Goal: Transaction & Acquisition: Book appointment/travel/reservation

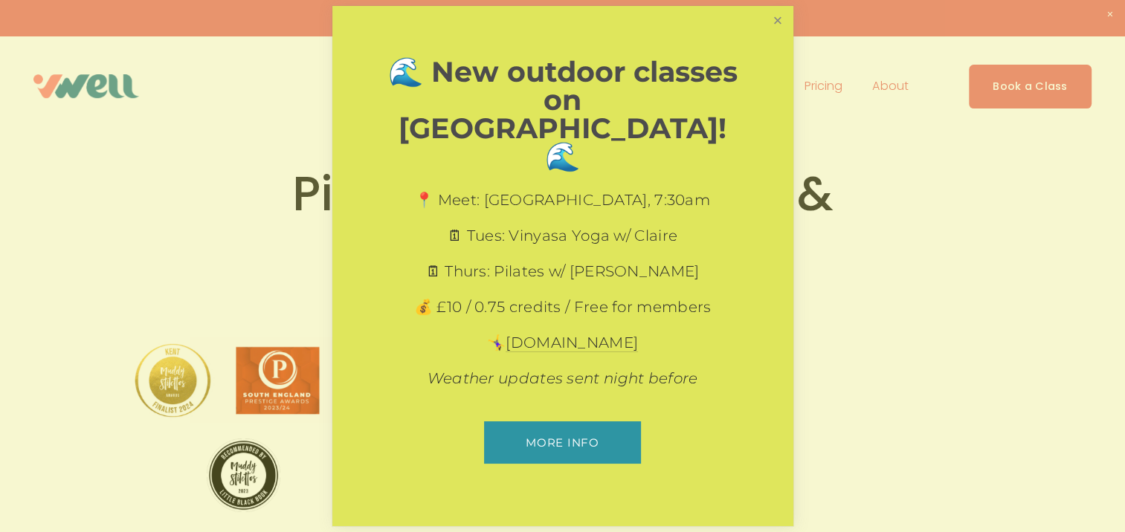
click at [785, 34] on link "Close" at bounding box center [777, 21] width 26 height 26
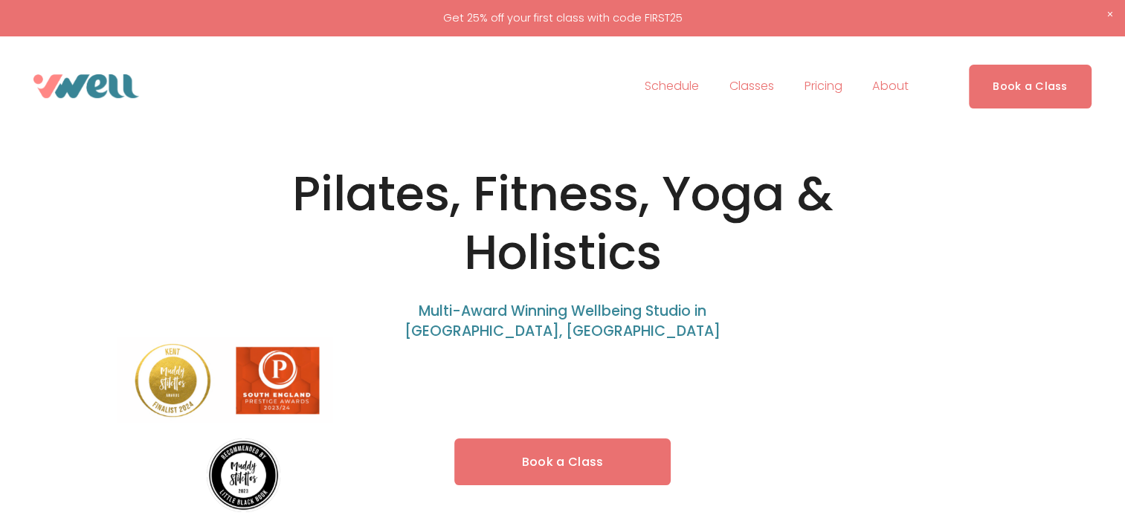
click at [1011, 87] on link "Book a Class" at bounding box center [1030, 87] width 123 height 44
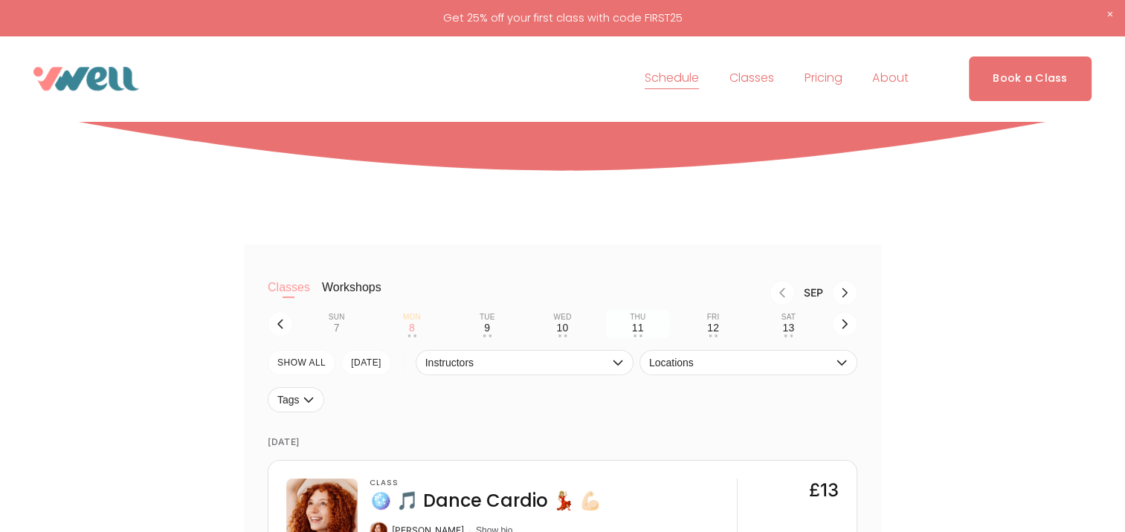
scroll to position [297, 0]
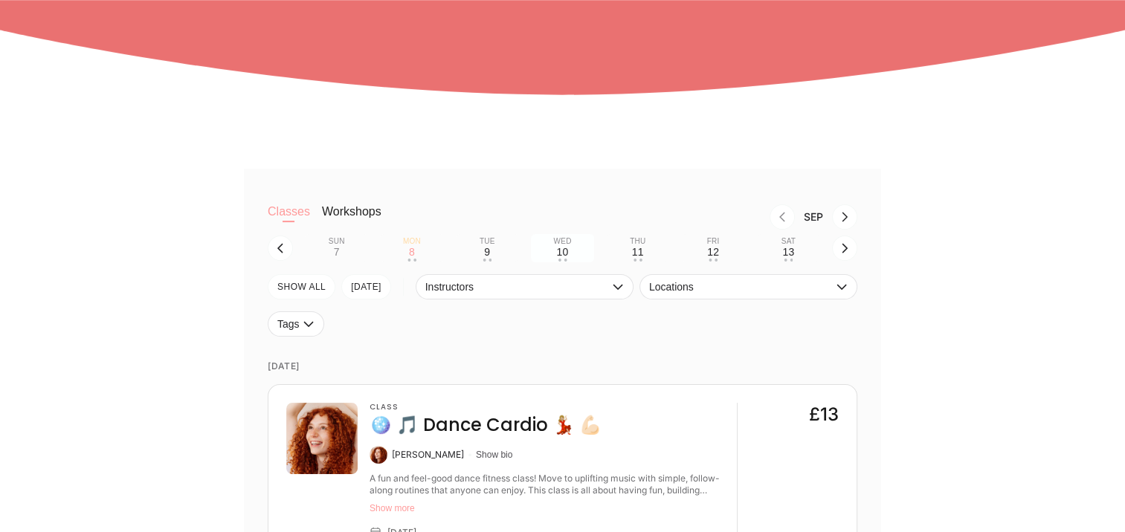
click at [565, 257] on div "10" at bounding box center [562, 252] width 12 height 12
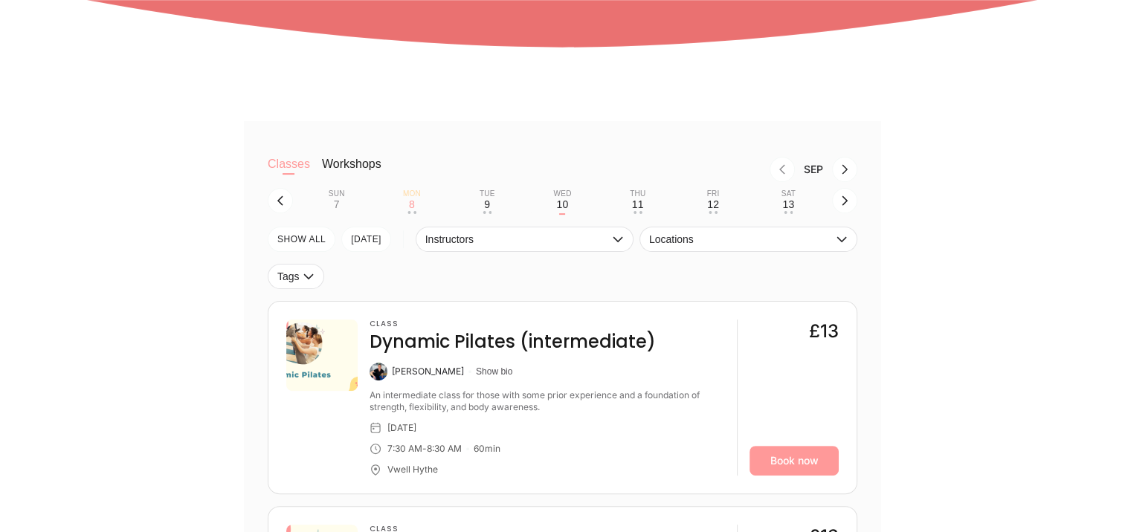
scroll to position [372, 0]
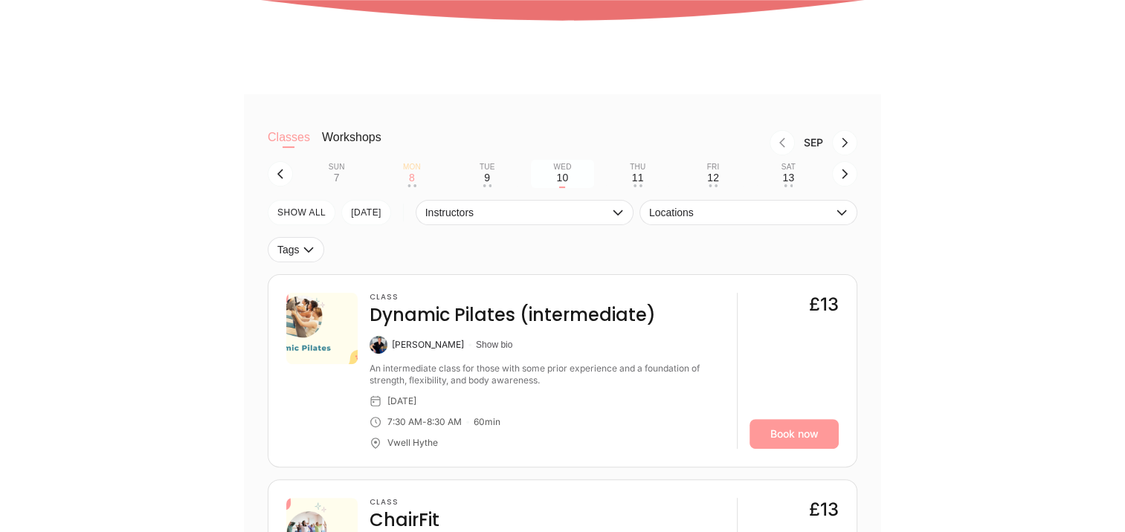
click at [561, 184] on div "10" at bounding box center [562, 178] width 12 height 12
click at [564, 184] on div "10" at bounding box center [562, 178] width 12 height 12
click at [486, 175] on div "9" at bounding box center [487, 178] width 6 height 12
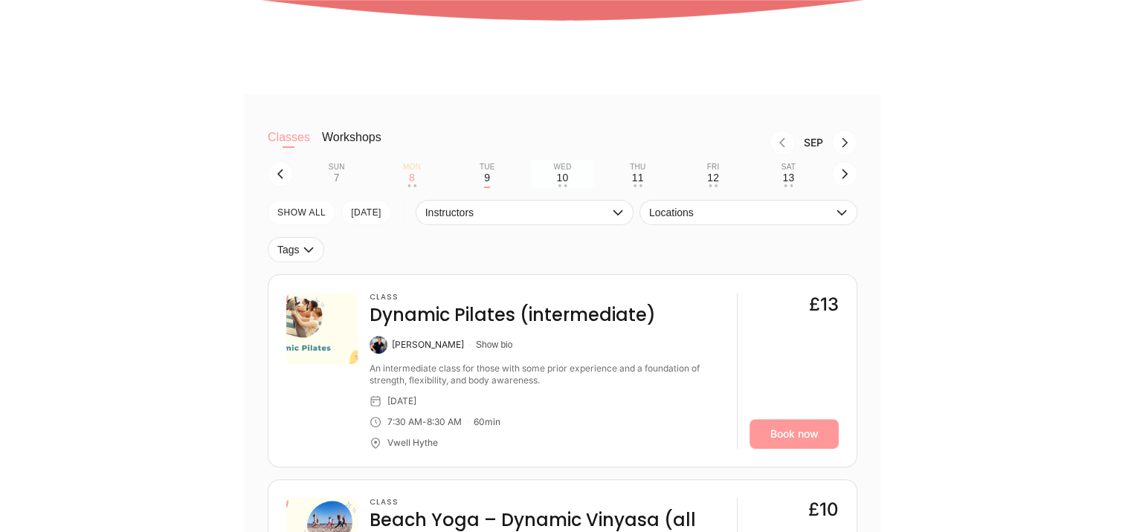
click at [558, 176] on div "10" at bounding box center [562, 178] width 12 height 12
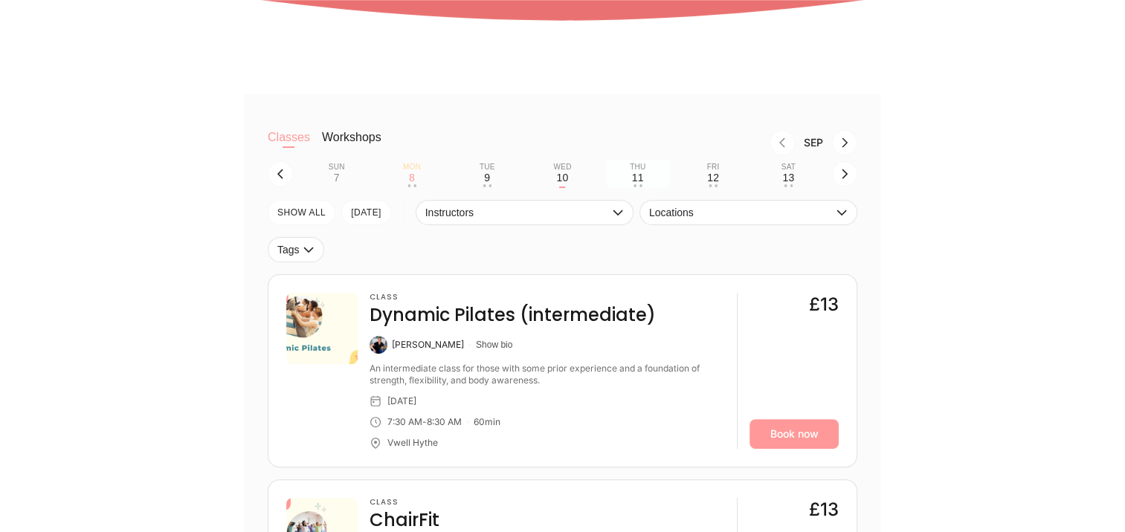
click at [640, 177] on div "11" at bounding box center [638, 178] width 12 height 12
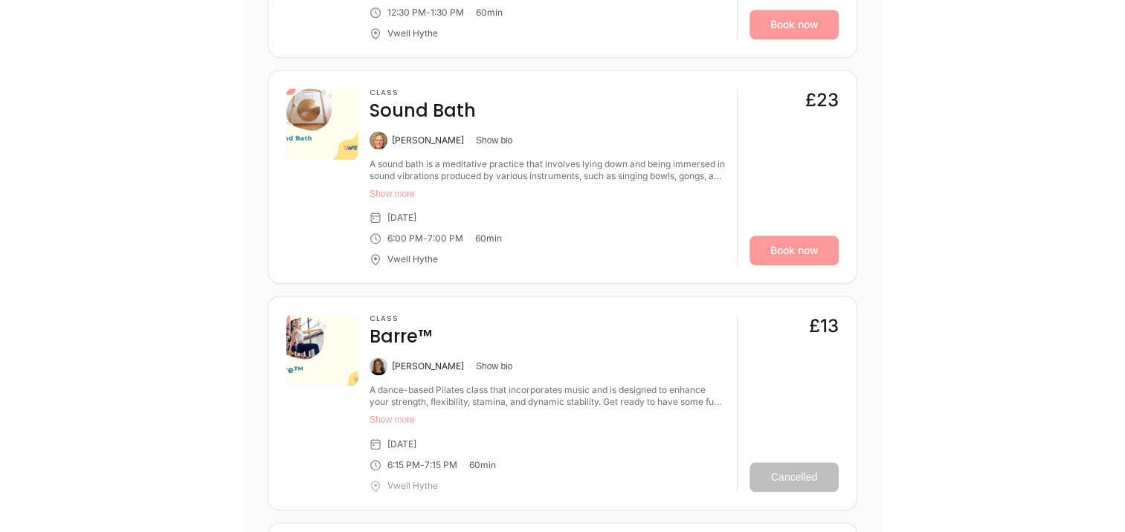
scroll to position [1562, 0]
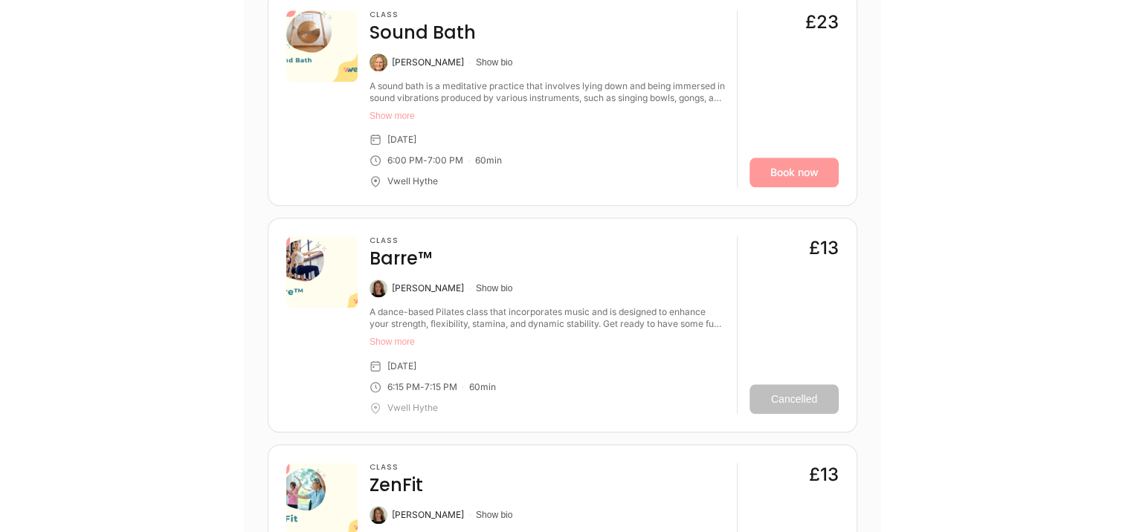
click at [398, 286] on div "Susanna Macaulay" at bounding box center [428, 289] width 72 height 12
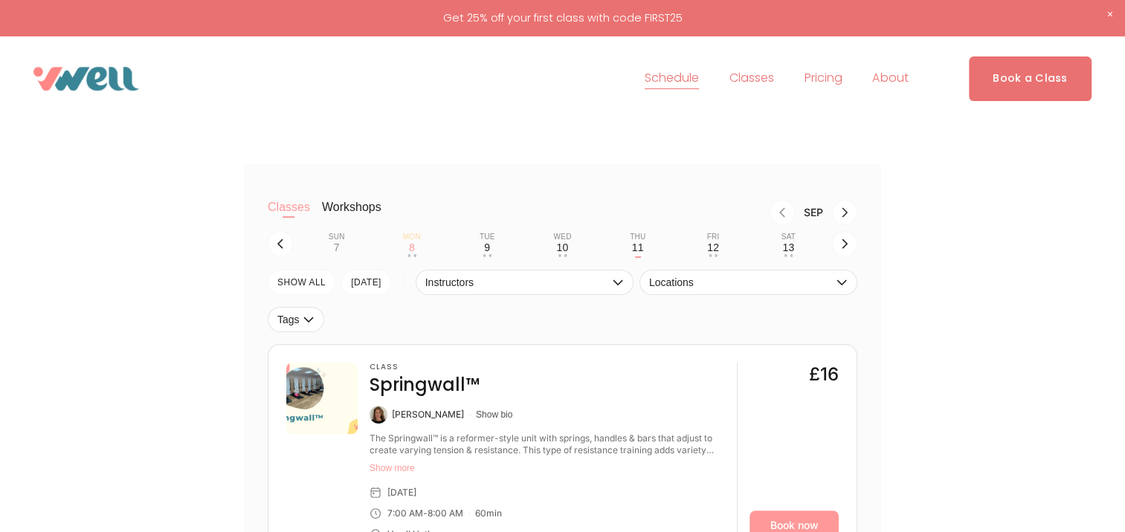
scroll to position [297, 0]
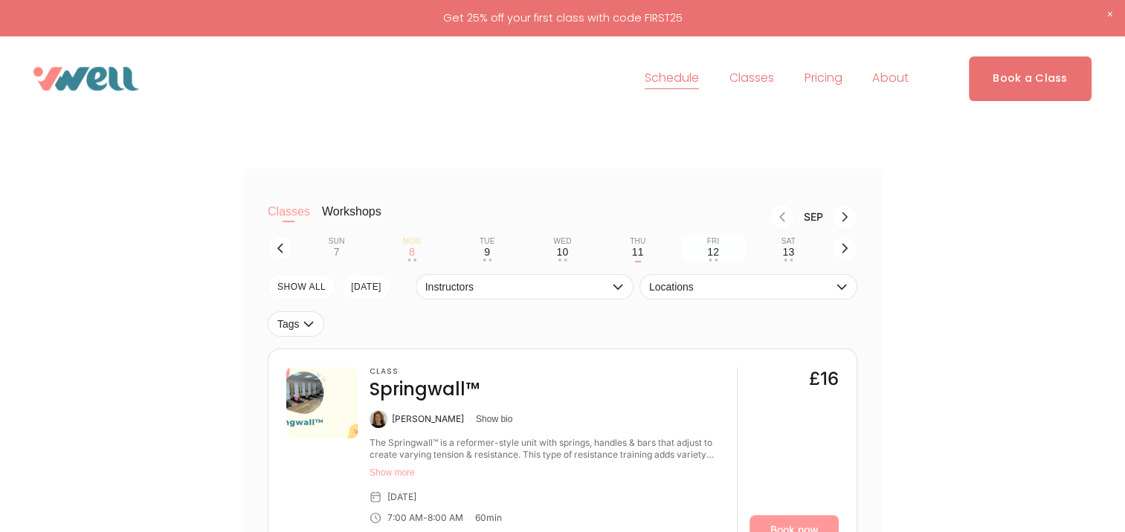
click at [713, 252] on div "12" at bounding box center [713, 252] width 12 height 12
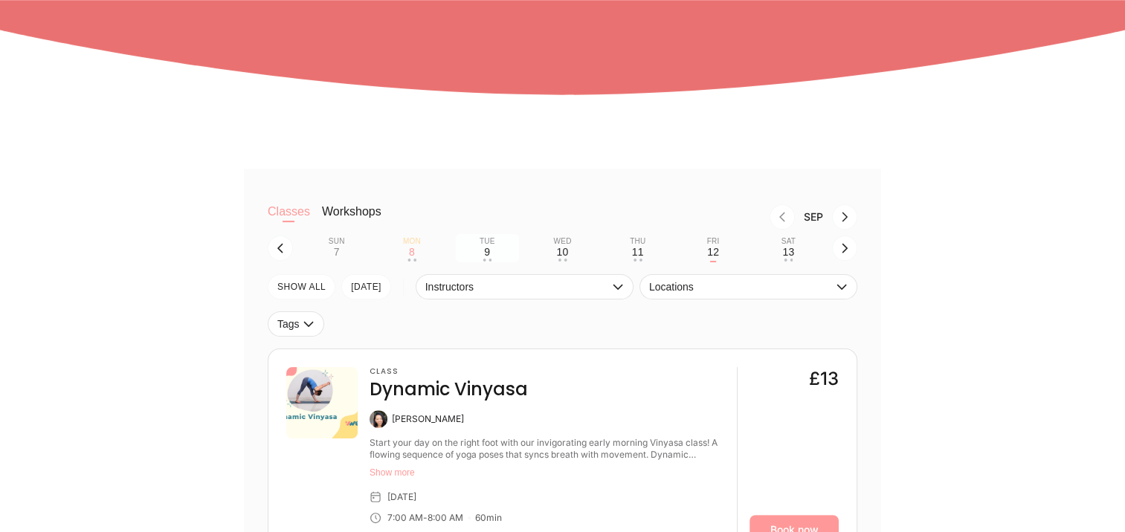
click at [482, 254] on button "Tue 9 • •" at bounding box center [487, 248] width 63 height 28
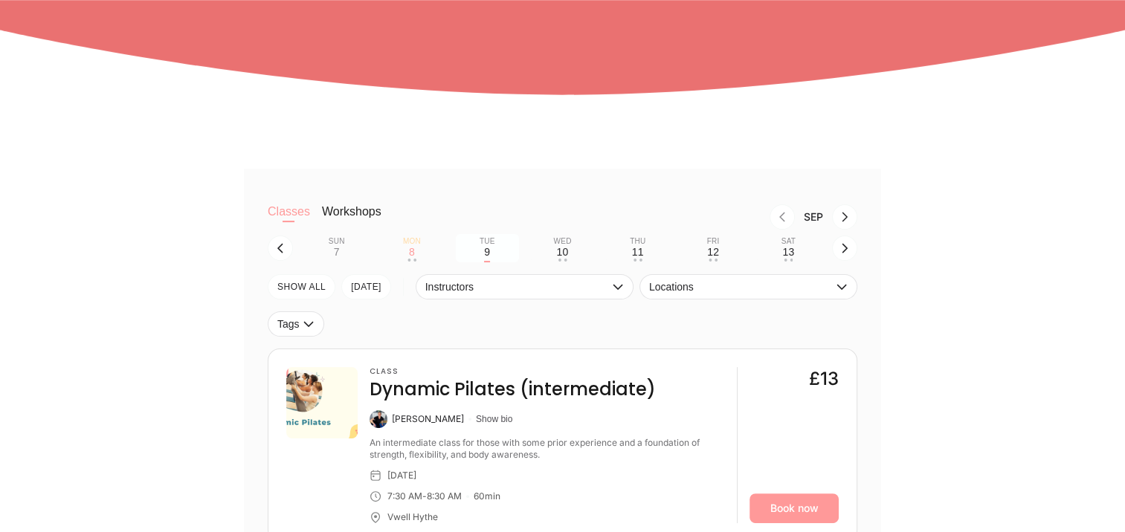
click at [486, 254] on div "9" at bounding box center [487, 252] width 6 height 12
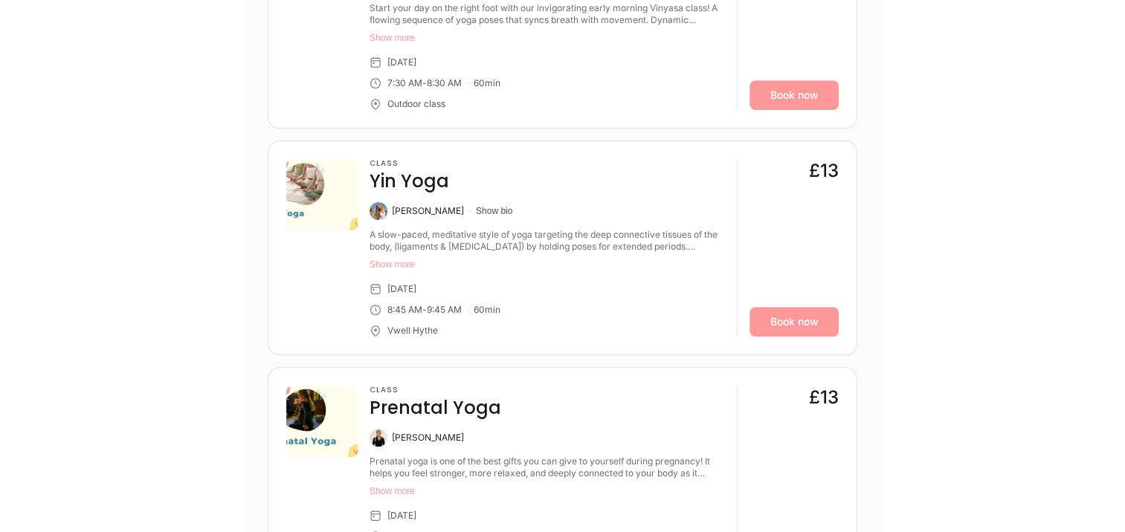
scroll to position [967, 0]
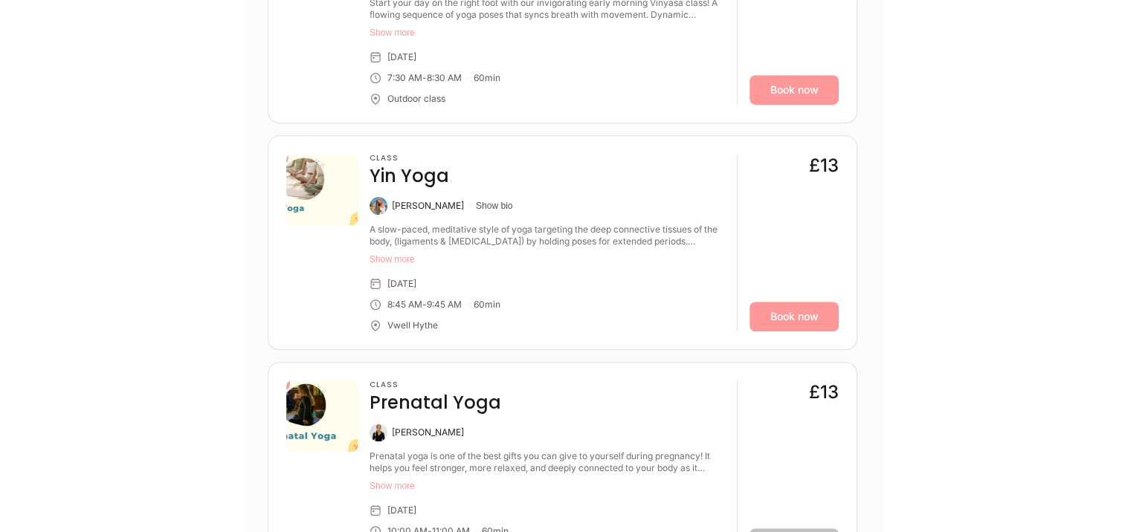
click at [657, 241] on div "A slow-paced, meditative style of yoga targeting the deep connective tissues of…" at bounding box center [547, 236] width 355 height 24
click at [396, 259] on button "Show more" at bounding box center [547, 260] width 355 height 12
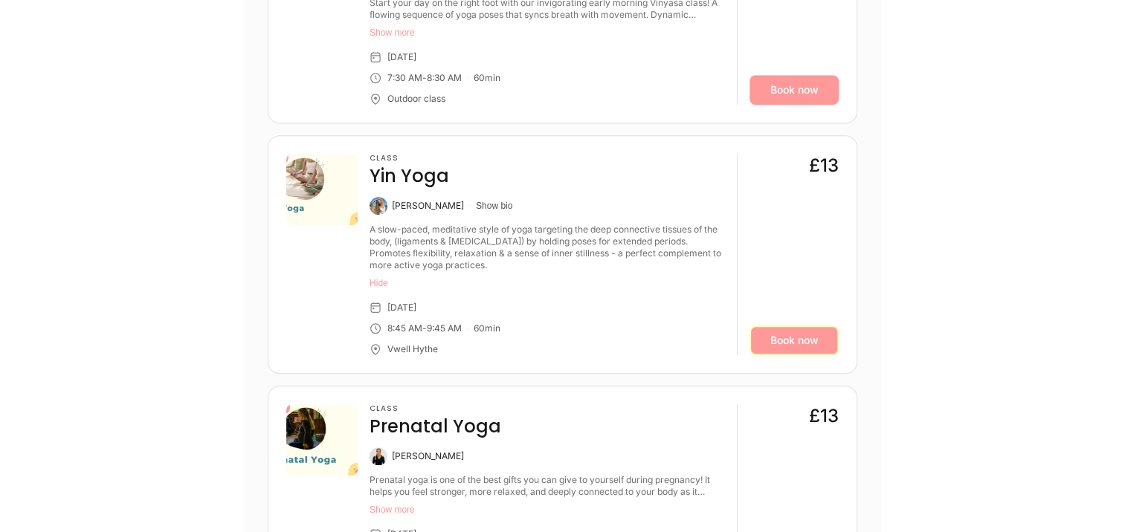
click at [819, 346] on link "Book now" at bounding box center [794, 341] width 89 height 30
